Goal: Information Seeking & Learning: Learn about a topic

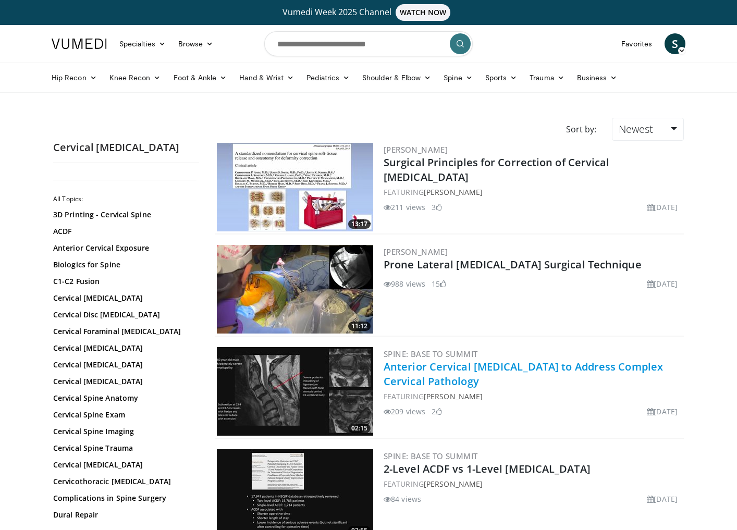
click at [521, 371] on link "Anterior Cervical [MEDICAL_DATA] to Address Complex Cervical Pathology" at bounding box center [522, 373] width 279 height 29
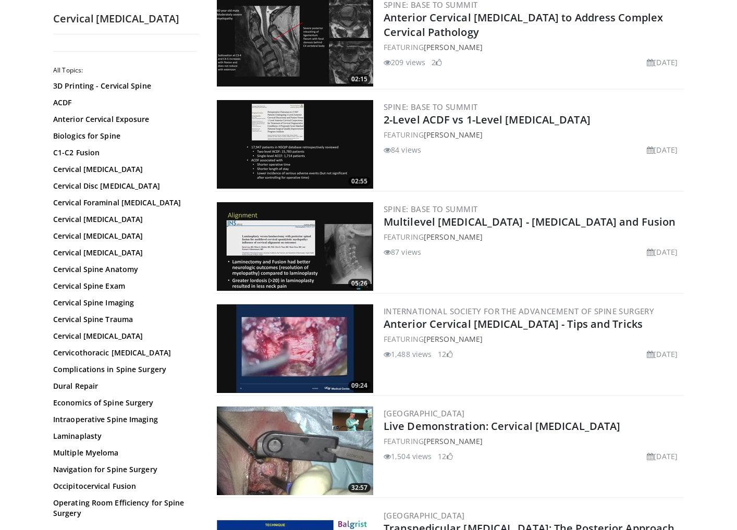
scroll to position [351, 0]
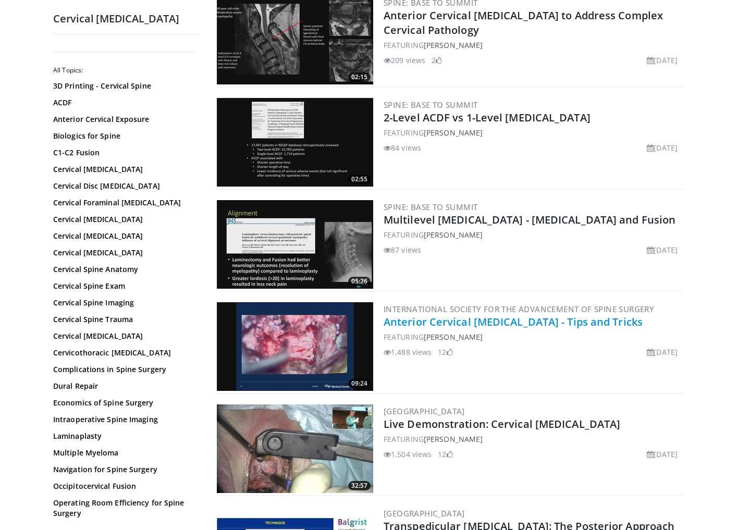
click at [441, 323] on link "Anterior Cervical [MEDICAL_DATA] - Tips and Tricks" at bounding box center [512, 322] width 259 height 14
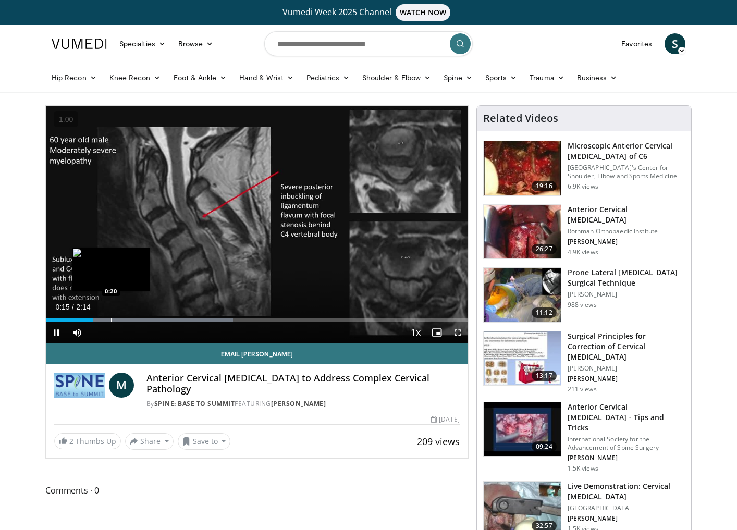
click at [111, 319] on div "Progress Bar" at bounding box center [111, 320] width 1 height 4
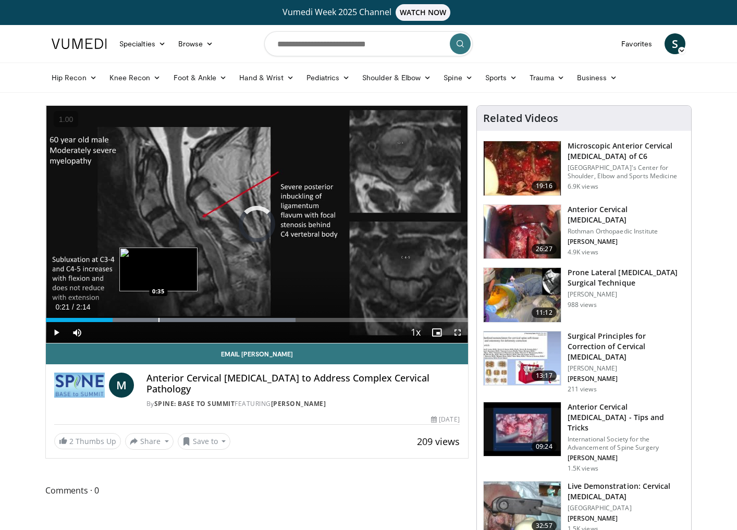
click at [158, 320] on div "Progress Bar" at bounding box center [158, 320] width 1 height 4
click at [194, 322] on div "Current Time 0:36 / Duration 2:14 Pause Skip Backward Skip Forward Mute Loaded …" at bounding box center [257, 332] width 422 height 21
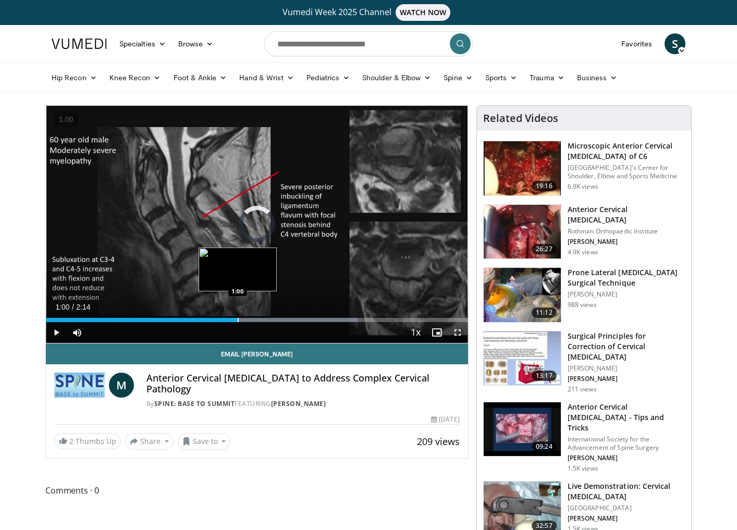
click at [238, 319] on div "Loaded : 73.98% 1:00 1:00" at bounding box center [257, 320] width 422 height 4
click at [277, 323] on div "Current Time 1:01 / Duration 2:14 Pause Skip Backward Skip Forward Mute Loaded …" at bounding box center [257, 332] width 422 height 21
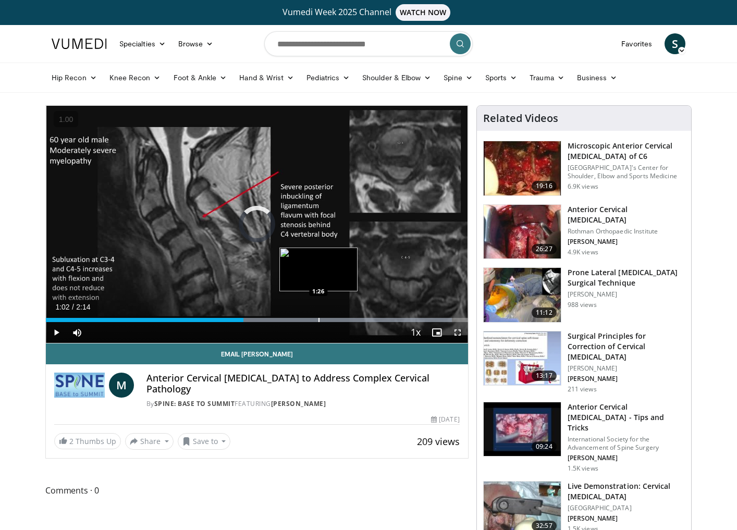
click at [318, 315] on div "Loaded : 96.19% 1:26 1:26" at bounding box center [257, 317] width 422 height 10
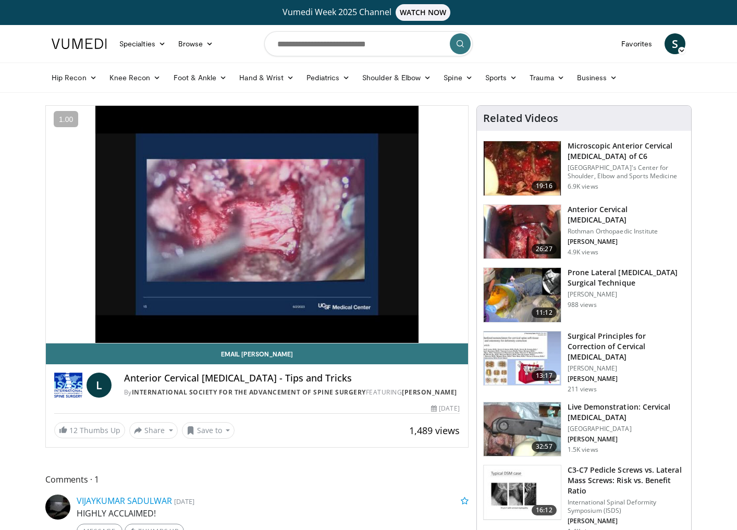
click at [610, 207] on h3 "Anterior Cervical [MEDICAL_DATA]" at bounding box center [625, 214] width 117 height 21
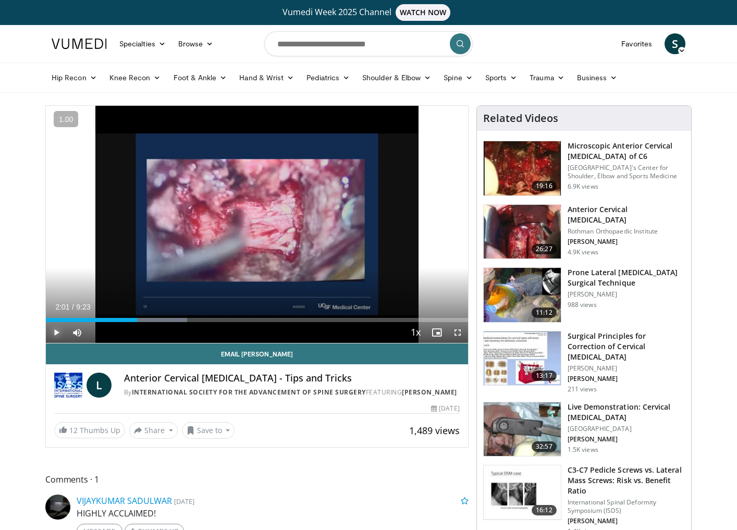
click at [51, 330] on span "Video Player" at bounding box center [56, 332] width 21 height 21
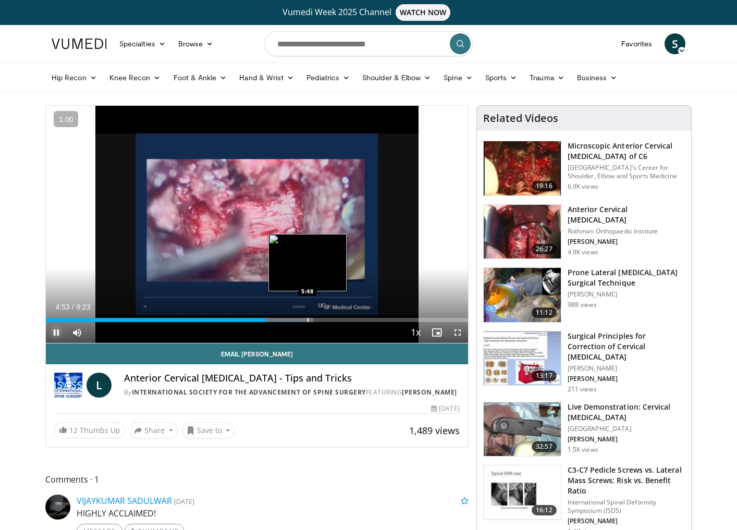
click at [307, 316] on div "Loaded : 63.42% 4:53 5:48" at bounding box center [257, 317] width 422 height 10
